Goal: Transaction & Acquisition: Download file/media

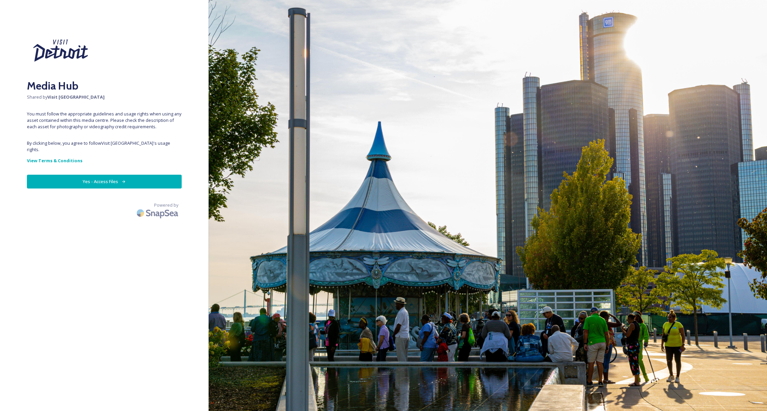
click at [147, 181] on button "Yes - Access Files" at bounding box center [104, 182] width 155 height 14
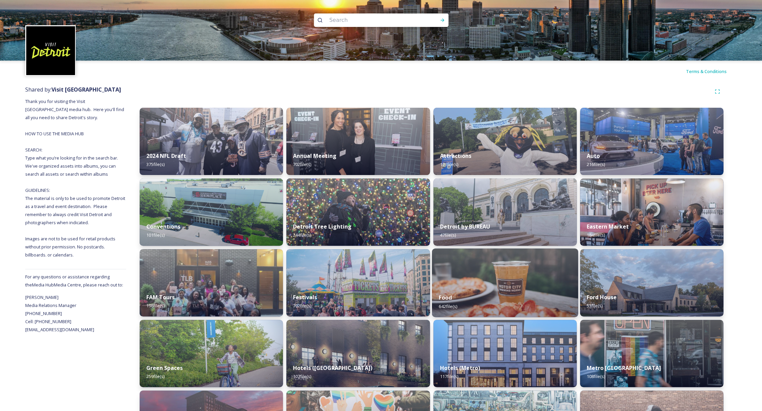
click at [522, 292] on div "Food 642 file(s)" at bounding box center [505, 301] width 146 height 31
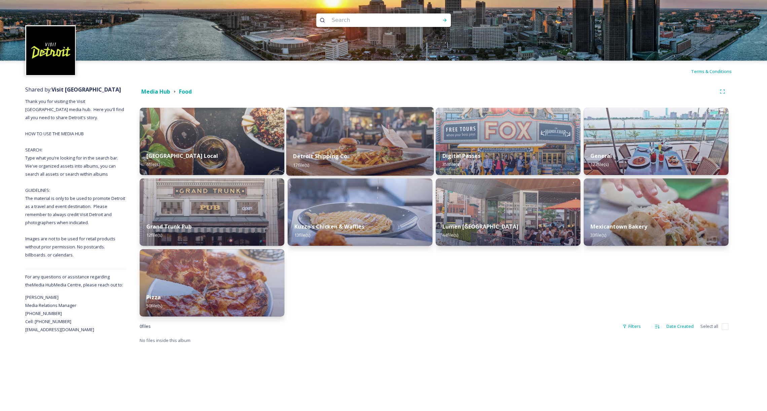
click at [370, 152] on div "Detroit Shipping Co. 17 file(s)" at bounding box center [360, 160] width 148 height 31
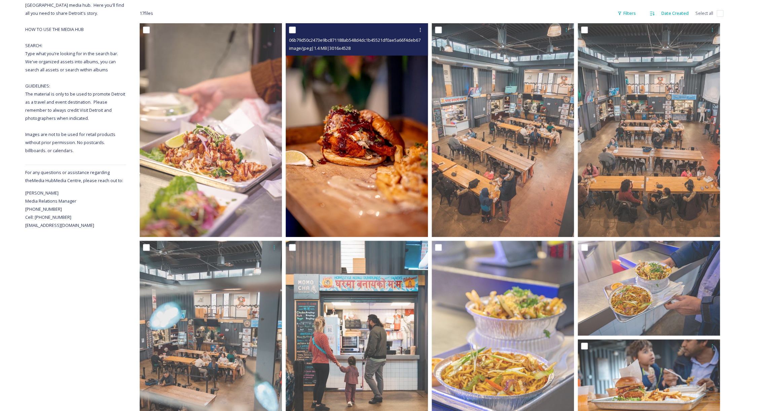
scroll to position [172, 0]
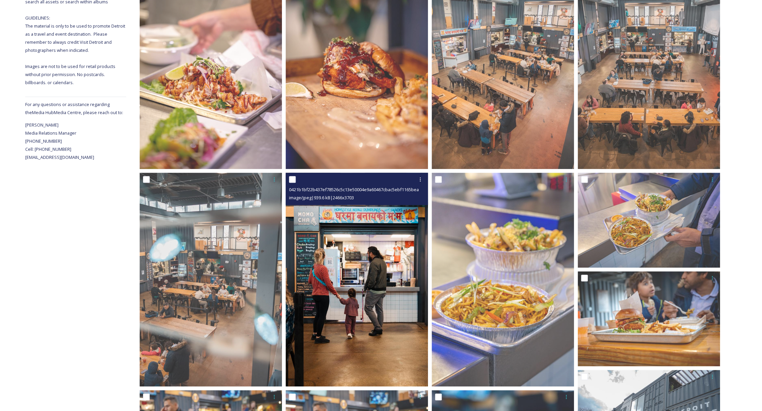
click at [388, 222] on img at bounding box center [357, 280] width 142 height 214
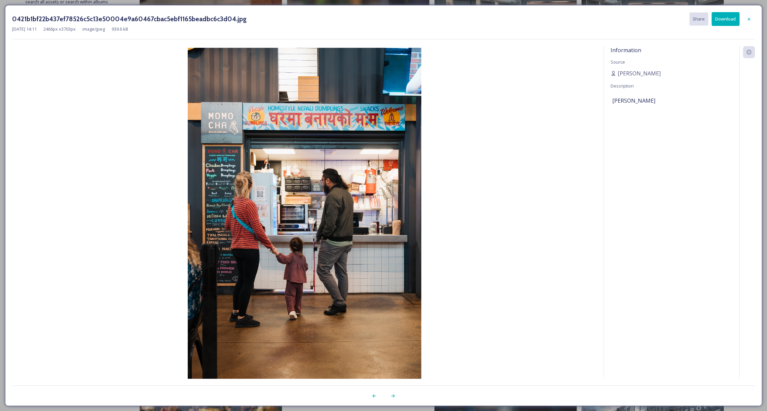
click at [727, 18] on button "Download" at bounding box center [725, 19] width 28 height 14
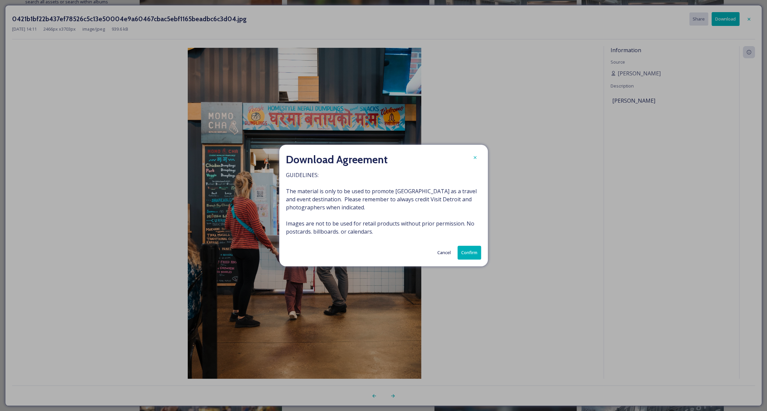
click at [464, 252] on button "Confirm" at bounding box center [469, 253] width 24 height 14
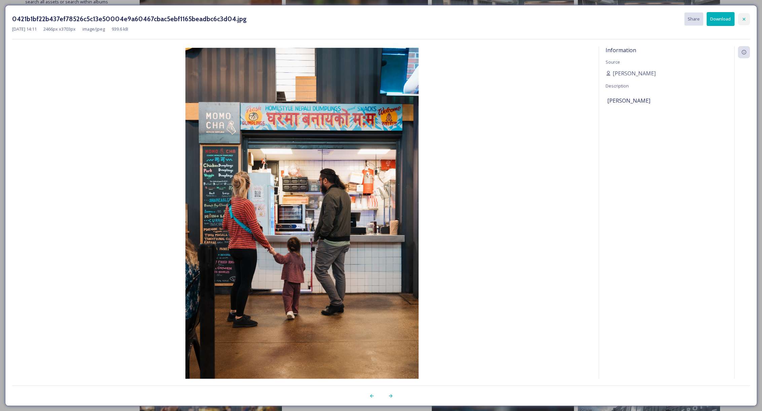
click at [743, 19] on icon at bounding box center [743, 18] width 3 height 3
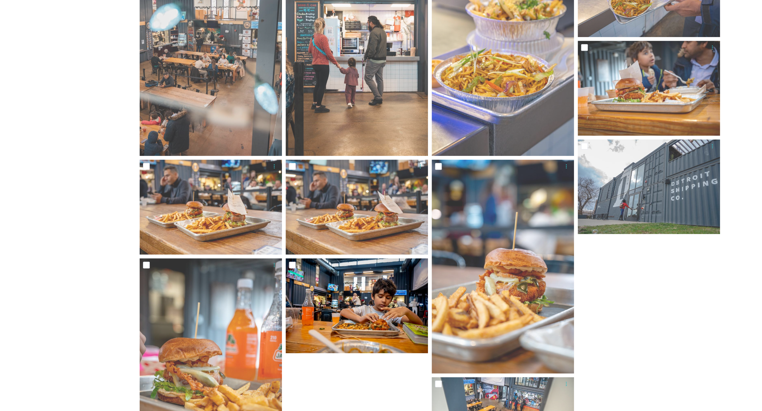
scroll to position [404, 0]
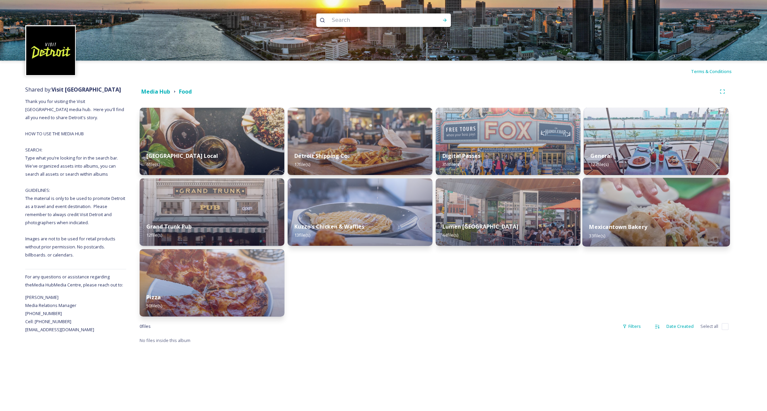
click at [641, 213] on img at bounding box center [656, 212] width 148 height 69
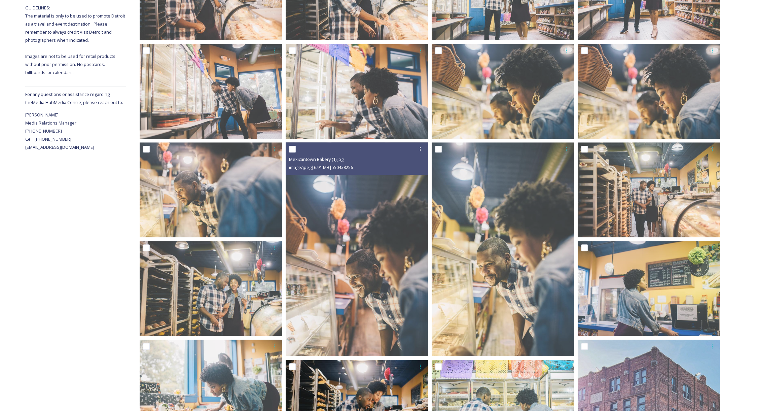
scroll to position [151, 0]
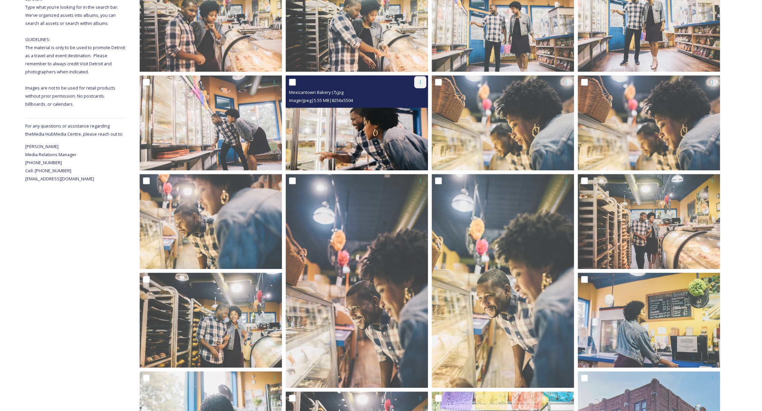
click at [422, 84] on icon at bounding box center [419, 81] width 5 height 5
click at [416, 114] on div "Download" at bounding box center [412, 109] width 27 height 13
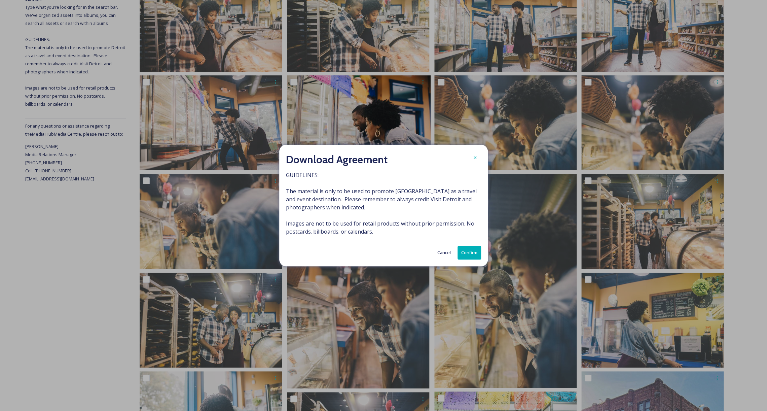
click at [467, 255] on button "Confirm" at bounding box center [469, 253] width 24 height 14
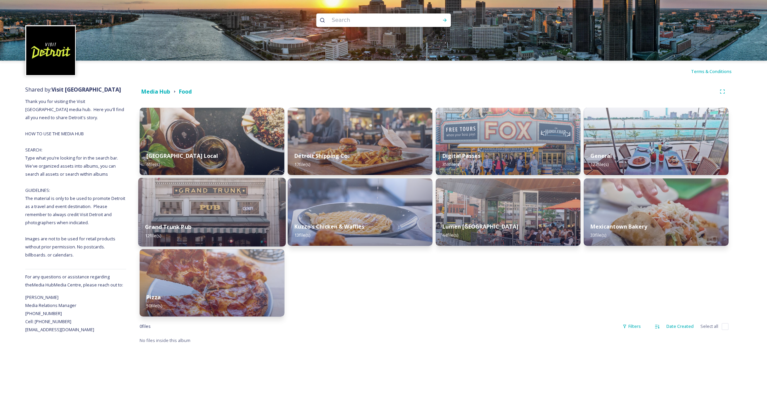
click at [221, 223] on div "Grand Trunk Pub 12 file(s)" at bounding box center [212, 231] width 148 height 31
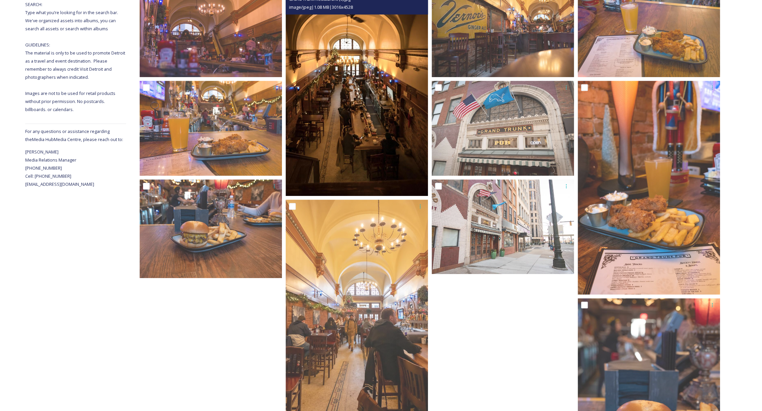
scroll to position [43, 0]
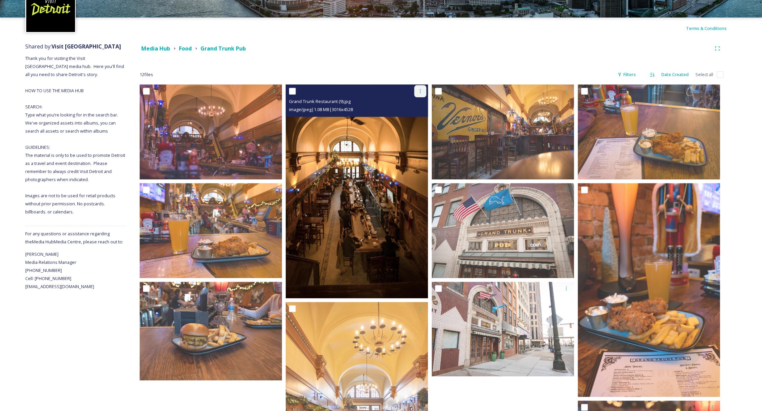
click at [420, 91] on icon at bounding box center [419, 90] width 5 height 5
click at [411, 119] on span "Download" at bounding box center [412, 119] width 21 height 6
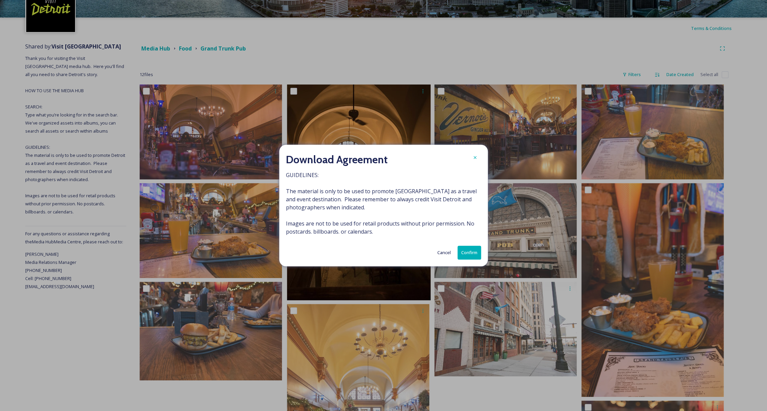
click at [467, 253] on button "Confirm" at bounding box center [469, 253] width 24 height 14
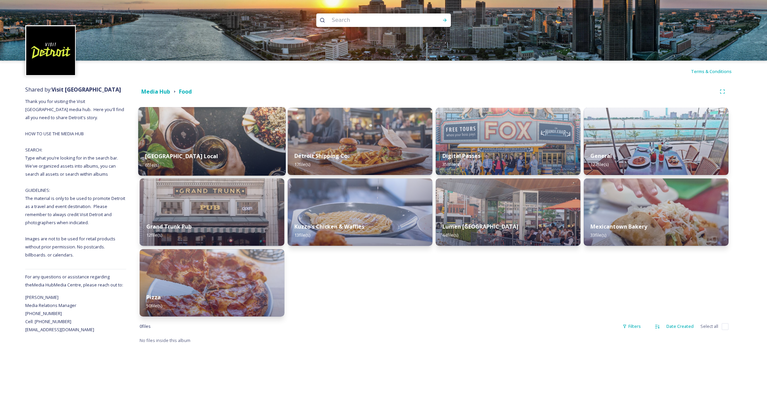
click at [246, 154] on div "[GEOGRAPHIC_DATA] Local 6 file(s)" at bounding box center [212, 160] width 148 height 31
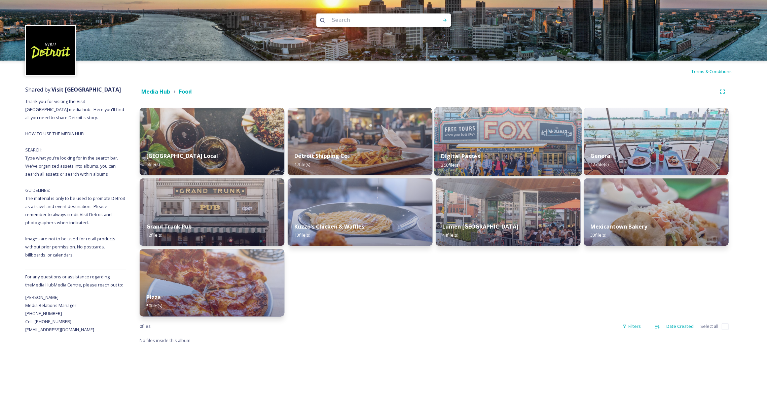
click at [500, 158] on div "Digital Passes 358 file(s)" at bounding box center [508, 160] width 148 height 31
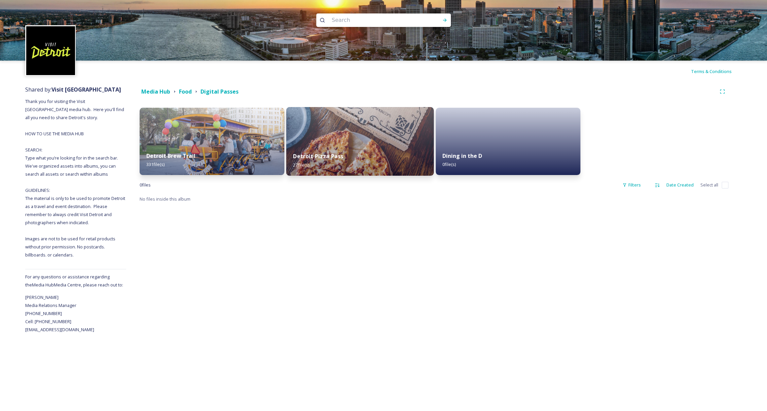
click at [350, 153] on div "Detroit Pizza Pass 27 file(s)" at bounding box center [360, 160] width 148 height 31
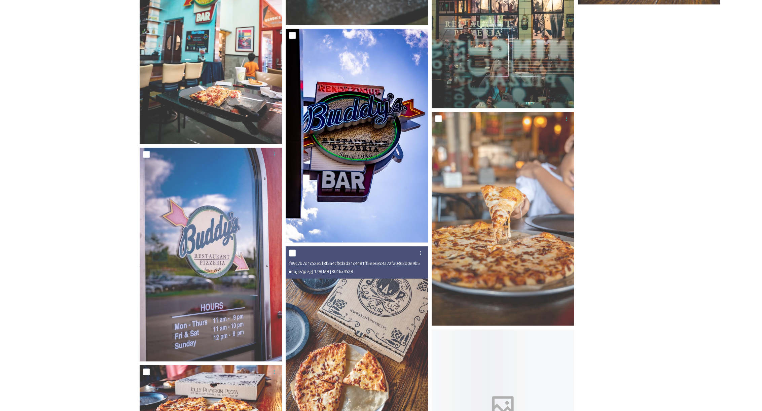
scroll to position [918, 0]
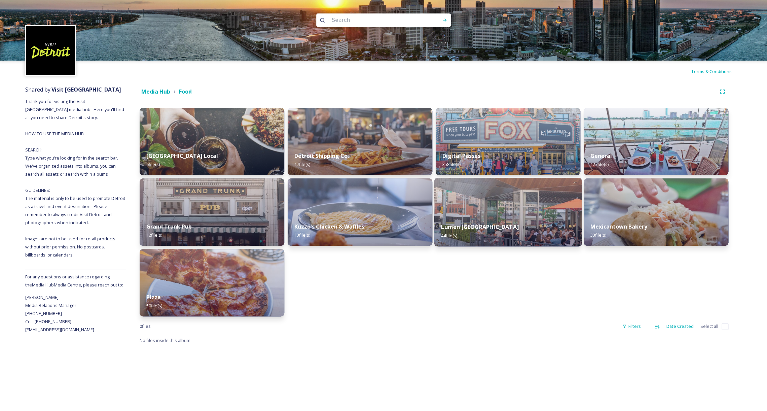
click at [504, 216] on div "Lumen Detroit 44 file(s)" at bounding box center [508, 231] width 148 height 31
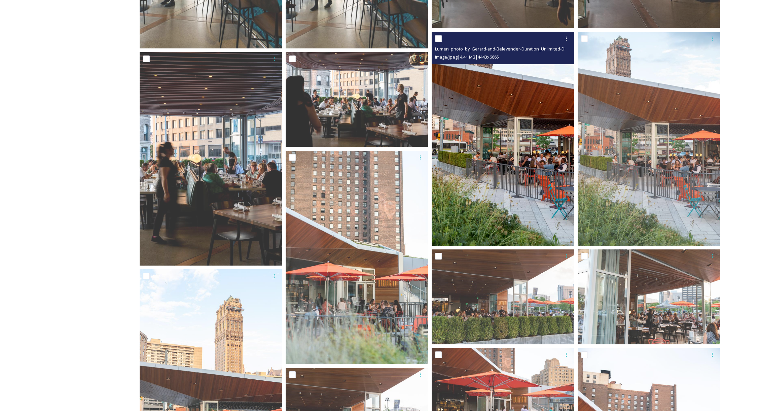
scroll to position [1227, 0]
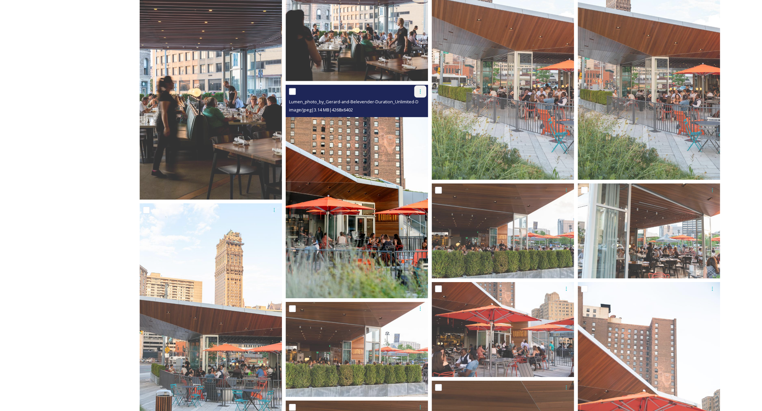
click at [421, 93] on icon at bounding box center [419, 91] width 5 height 5
click at [414, 120] on span "Download" at bounding box center [412, 119] width 21 height 6
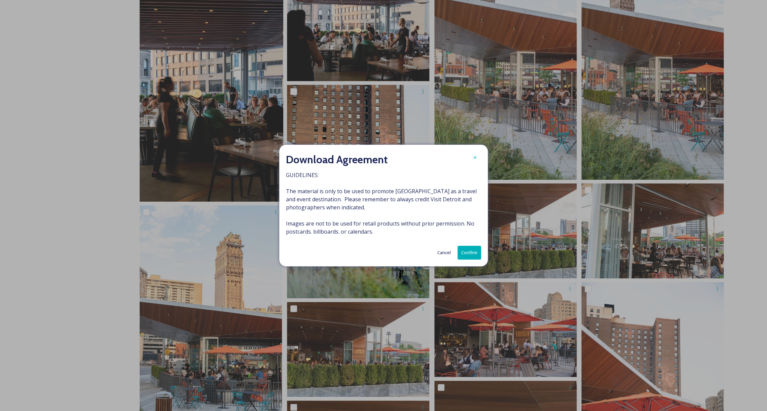
click at [468, 249] on button "Confirm" at bounding box center [469, 253] width 24 height 14
